Goal: Navigation & Orientation: Find specific page/section

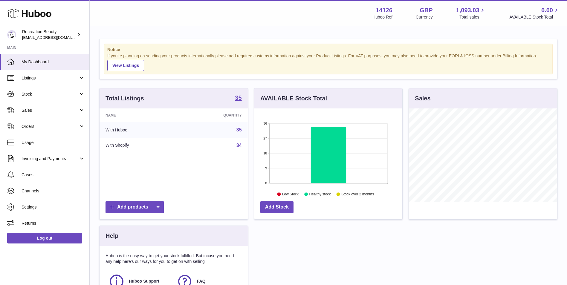
scroll to position [93, 148]
click at [74, 109] on span "Sales" at bounding box center [50, 111] width 57 height 6
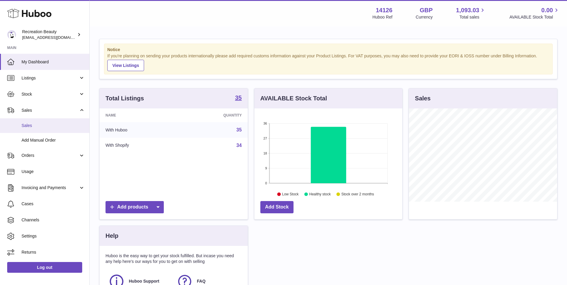
click at [58, 126] on span "Sales" at bounding box center [53, 126] width 63 height 6
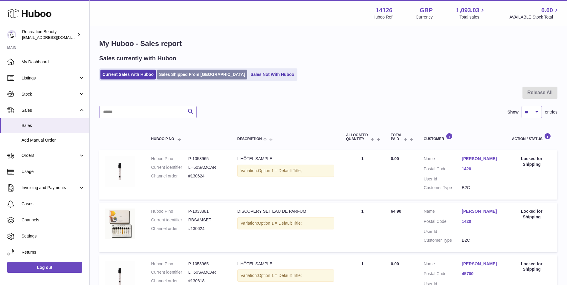
click at [192, 74] on link "Sales Shipped From Huboo" at bounding box center [202, 75] width 90 height 10
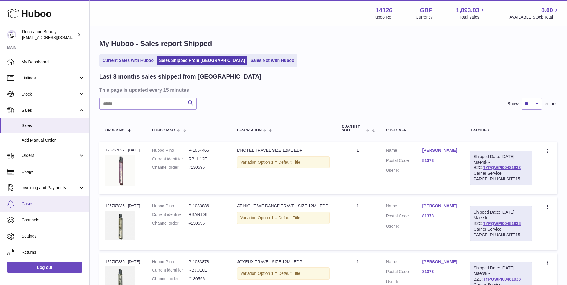
click at [36, 204] on span "Cases" at bounding box center [53, 204] width 63 height 6
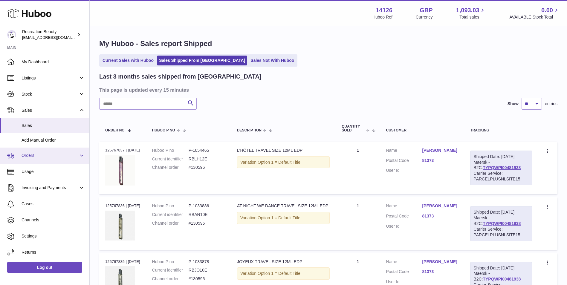
click at [75, 155] on span "Orders" at bounding box center [50, 156] width 57 height 6
click at [80, 157] on link "Orders" at bounding box center [44, 156] width 89 height 16
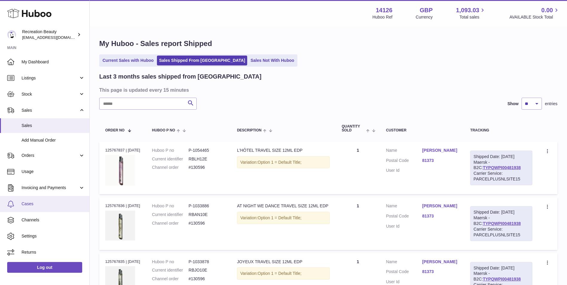
click at [36, 207] on link "Cases" at bounding box center [44, 204] width 89 height 16
